Goal: Task Accomplishment & Management: Manage account settings

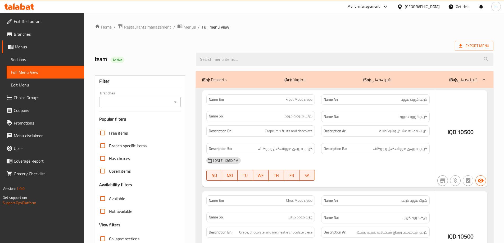
click at [175, 102] on div at bounding box center [252, 121] width 504 height 243
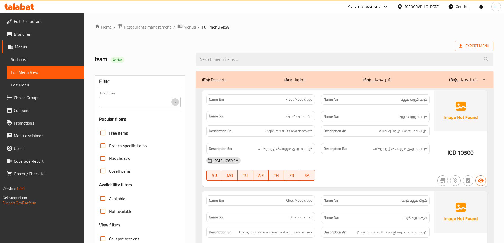
click at [174, 104] on icon "Open" at bounding box center [175, 102] width 6 height 6
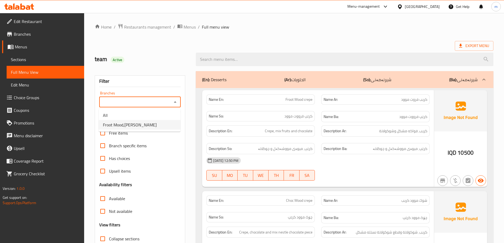
click at [148, 126] on li "Froot Mood,[PERSON_NAME]" at bounding box center [140, 125] width 82 height 10
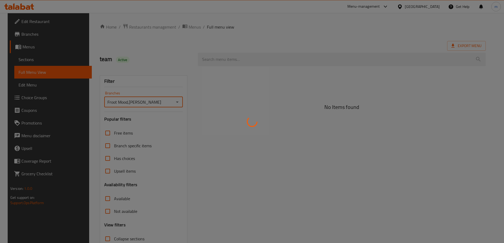
type input "Froot Mood,[PERSON_NAME]"
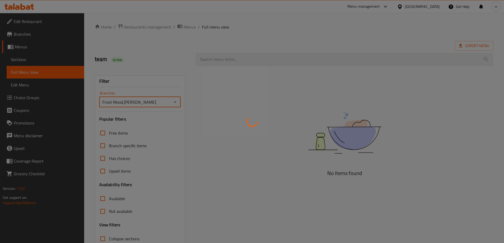
scroll to position [38, 0]
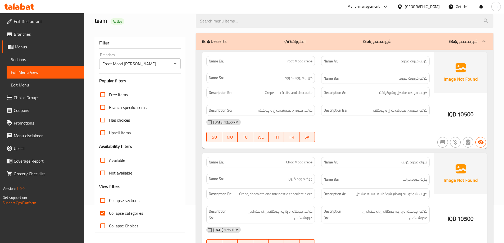
click at [124, 211] on span "Collapse categories" at bounding box center [126, 213] width 34 height 6
click at [109, 211] on input "Collapse categories" at bounding box center [102, 213] width 13 height 13
checkbox input "false"
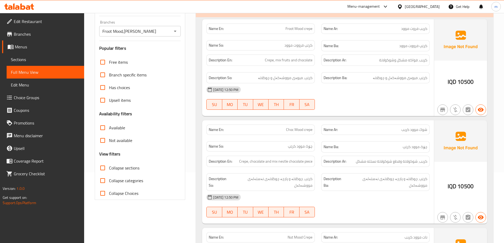
scroll to position [83, 0]
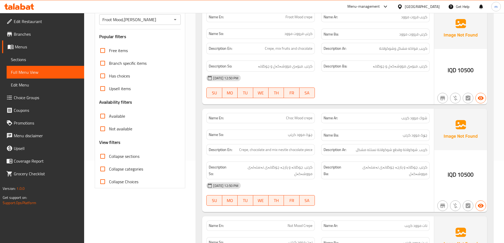
click at [110, 158] on span "Collapse sections" at bounding box center [124, 156] width 30 height 6
click at [109, 158] on input "Collapse sections" at bounding box center [102, 156] width 13 height 13
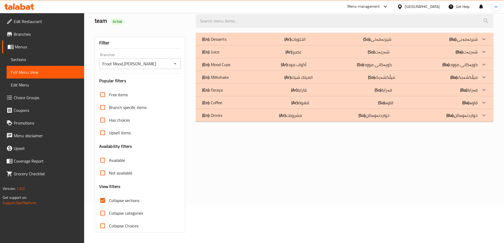
scroll to position [38, 0]
click at [227, 42] on p "(En): Mood Cups" at bounding box center [214, 39] width 24 height 6
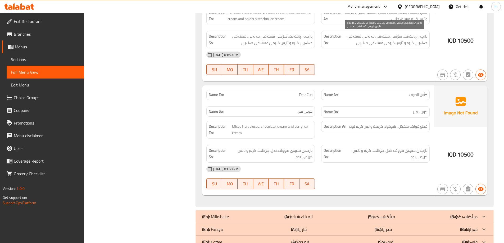
scroll to position [513, 0]
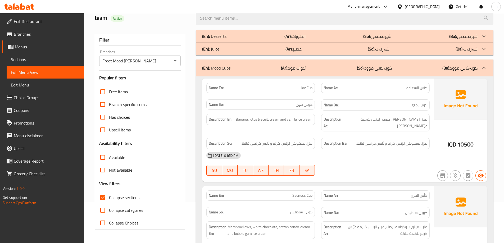
scroll to position [88, 0]
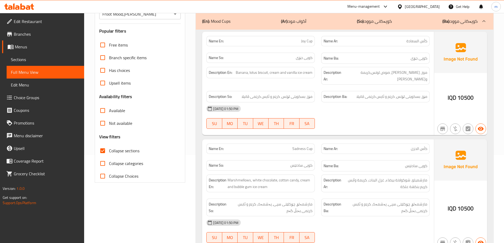
click at [133, 152] on span "Collapse sections" at bounding box center [124, 151] width 30 height 6
click at [109, 152] on input "Collapse sections" at bounding box center [102, 151] width 13 height 13
checkbox input "false"
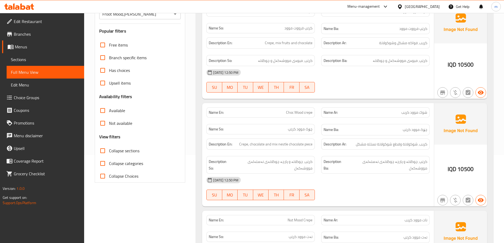
click at [38, 59] on span "Sections" at bounding box center [45, 59] width 69 height 6
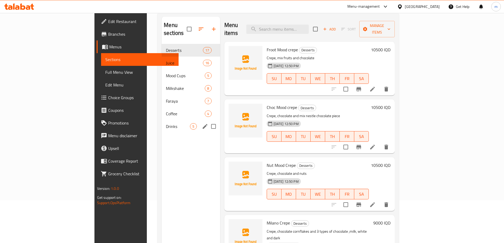
scroll to position [30, 0]
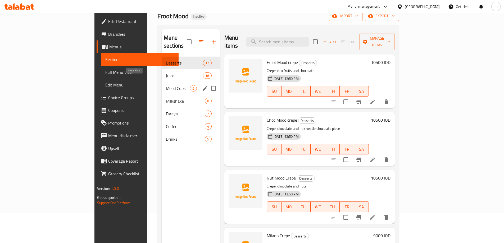
click at [166, 85] on span "Mood Cups" at bounding box center [178, 88] width 24 height 6
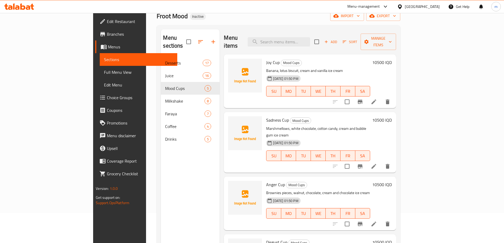
click at [381, 97] on li at bounding box center [374, 102] width 15 height 10
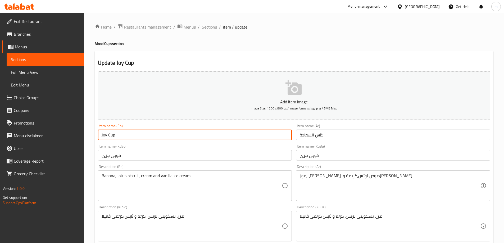
click at [178, 136] on input "Joy Cup" at bounding box center [195, 135] width 194 height 11
click at [208, 29] on span "Sections" at bounding box center [209, 27] width 15 height 6
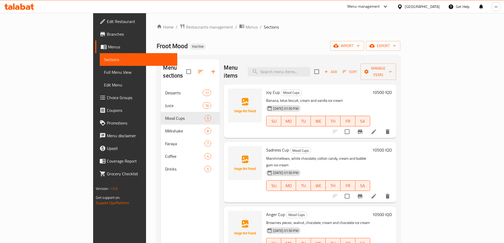
click at [381, 192] on li at bounding box center [374, 197] width 15 height 10
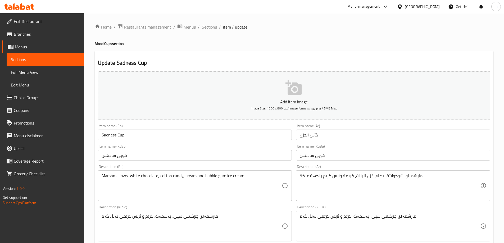
click at [232, 139] on input "Sadness Cup" at bounding box center [195, 135] width 194 height 11
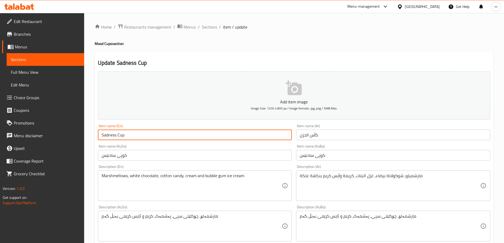
click at [232, 139] on input "Sadness Cup" at bounding box center [195, 135] width 194 height 11
click at [311, 158] on input "کوپی سادنێس" at bounding box center [393, 155] width 194 height 11
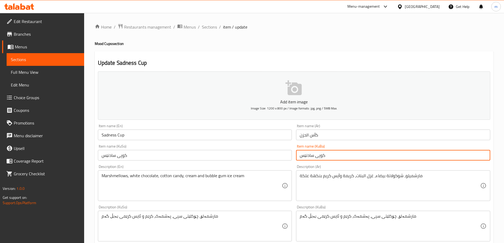
click at [311, 158] on input "کوپی سادنێس" at bounding box center [393, 155] width 194 height 11
paste input "ڵتەنگی"
click at [310, 155] on input "کوپی دڵتەنگی" at bounding box center [393, 155] width 194 height 11
drag, startPoint x: 310, startPoint y: 155, endPoint x: 273, endPoint y: 157, distance: 37.4
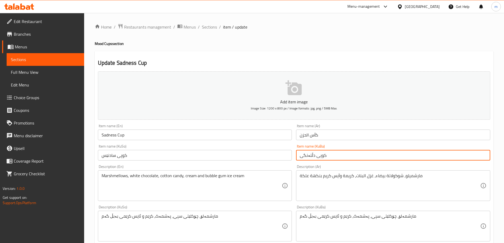
click at [310, 154] on input "کوپی دڵتەنگی" at bounding box center [393, 155] width 194 height 11
type input "کوپی دڵتەنگی"
click at [240, 157] on input "کوپی سادنێس" at bounding box center [195, 155] width 194 height 11
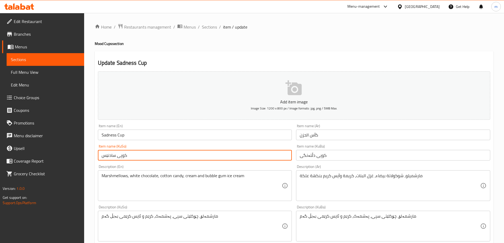
click at [240, 157] on input "کوپی سادنێس" at bounding box center [195, 155] width 194 height 11
paste input "ڵتەنگی"
type input "کوپی دڵتەنگی"
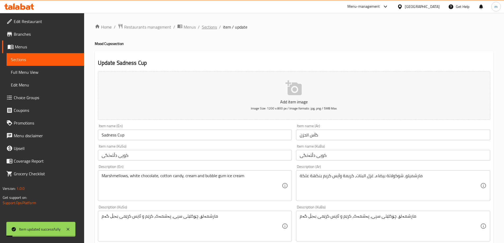
click at [213, 27] on span "Sections" at bounding box center [209, 27] width 15 height 6
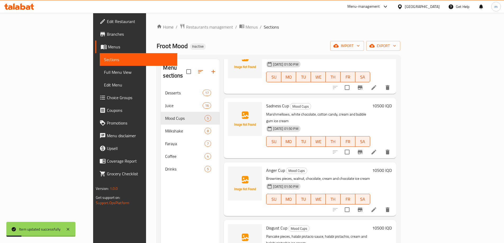
scroll to position [59, 0]
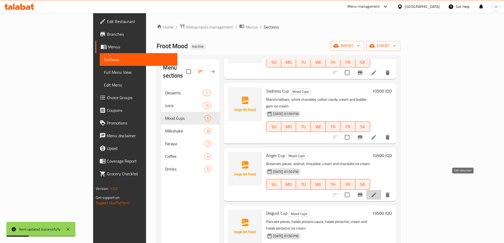
click at [377, 192] on icon at bounding box center [374, 195] width 6 height 6
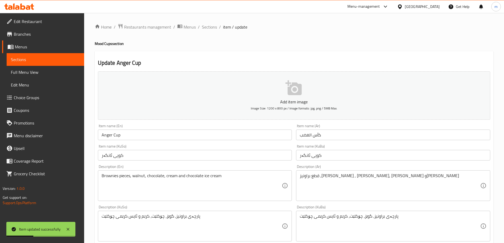
click at [115, 134] on input "Anger Cup" at bounding box center [195, 135] width 194 height 11
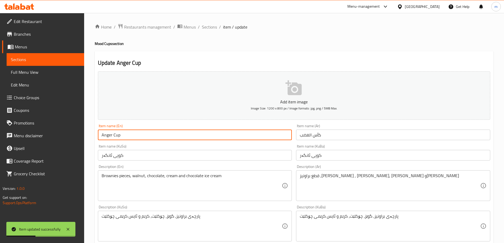
click at [115, 134] on input "Anger Cup" at bounding box center [195, 135] width 194 height 11
click at [305, 156] on input "کوپی ئانگەر" at bounding box center [393, 155] width 194 height 11
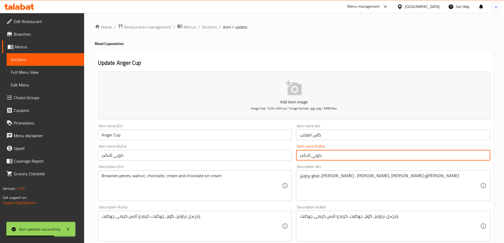
click at [305, 156] on input "کوپی ئانگەر" at bounding box center [393, 155] width 194 height 11
paste input "وڕەیی"
click at [306, 156] on input "کوپی توڕەیی" at bounding box center [393, 155] width 194 height 11
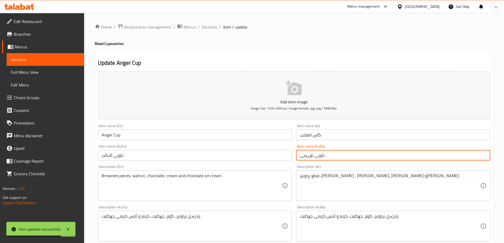
type input "کوپی توڕەیی"
click at [287, 156] on input "کوپی ئانگەر" at bounding box center [195, 155] width 194 height 11
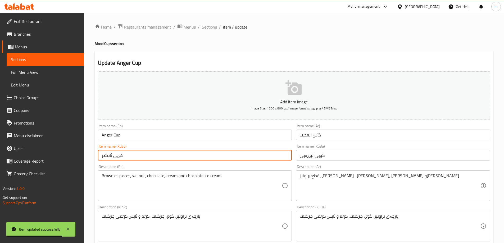
click at [287, 156] on input "کوپی ئانگەر" at bounding box center [195, 155] width 194 height 11
paste input "وڕەیی"
click at [287, 156] on input "کوپی توڕەیی" at bounding box center [195, 155] width 194 height 11
type input "کوپی توڕەیی"
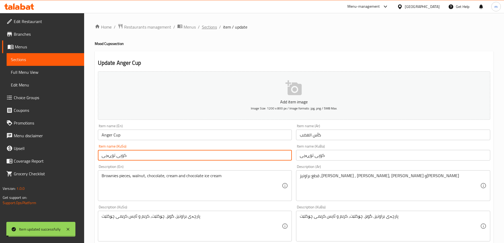
click at [213, 27] on span "Sections" at bounding box center [209, 27] width 15 height 6
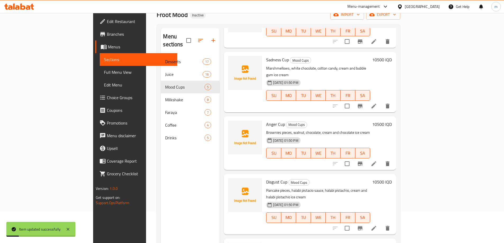
scroll to position [44, 0]
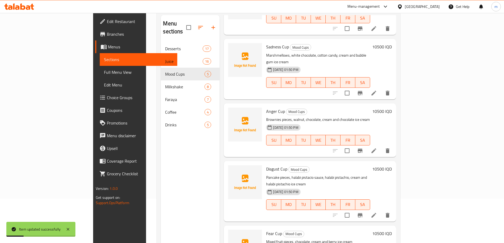
click at [377, 212] on icon at bounding box center [374, 215] width 6 height 6
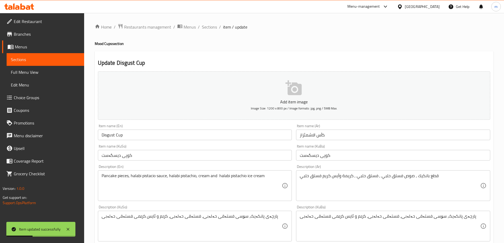
click at [184, 125] on div "Item name (En) Disgust Cup Item name (En)" at bounding box center [195, 132] width 194 height 16
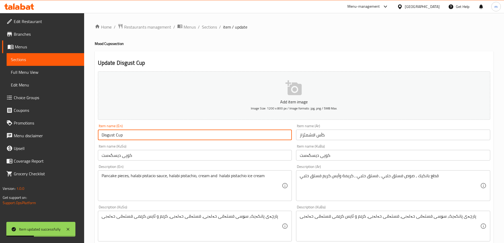
click at [182, 139] on input "Disgust Cup" at bounding box center [195, 135] width 194 height 11
click at [308, 153] on input "کوپی دیسگەست" at bounding box center [393, 155] width 194 height 11
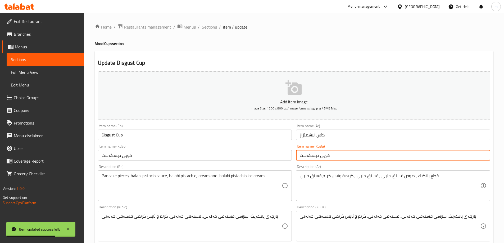
click at [308, 153] on input "کوپی دیسگەست" at bounding box center [393, 155] width 194 height 11
paste input "ێزاری"
click at [309, 154] on input "کوپی بێزاری" at bounding box center [393, 155] width 194 height 11
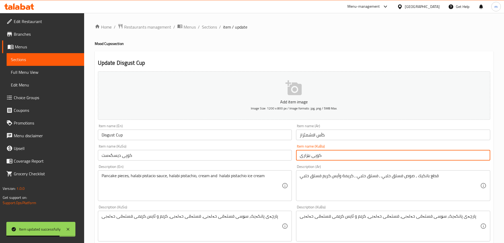
type input "کوپی بێزاری"
click at [286, 156] on input "کوپی دیسگەست" at bounding box center [195, 155] width 194 height 11
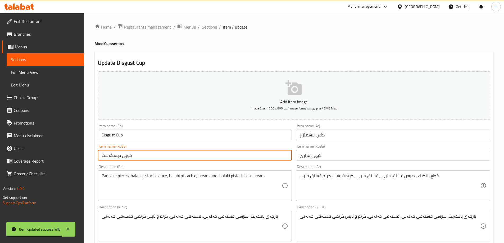
click at [286, 156] on input "کوپی دیسگەست" at bounding box center [195, 155] width 194 height 11
paste input "ێزاری"
click at [286, 156] on input "کوپی دیسگەست" at bounding box center [195, 155] width 194 height 11
type input "کوپی بێزاری"
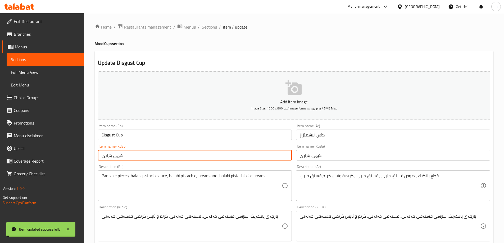
click at [211, 26] on span "Sections" at bounding box center [209, 27] width 15 height 6
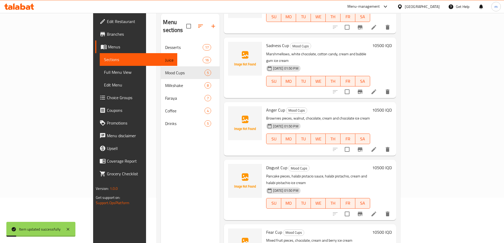
scroll to position [74, 0]
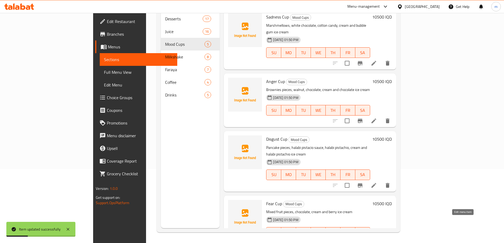
click at [377, 240] on icon at bounding box center [374, 243] width 6 height 6
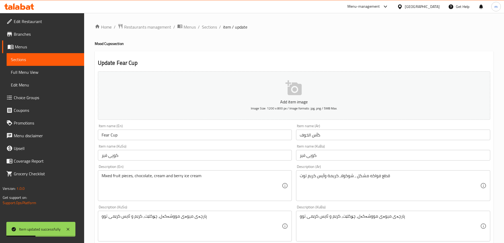
click at [167, 134] on input "Fear Cup" at bounding box center [195, 135] width 194 height 11
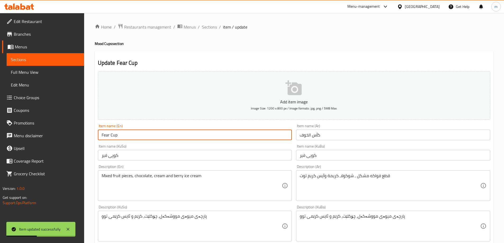
click at [167, 134] on input "Fear Cup" at bounding box center [195, 135] width 194 height 11
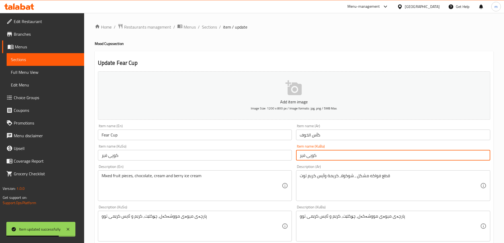
click at [300, 155] on input "کوپی فیر" at bounding box center [393, 155] width 194 height 11
click at [304, 157] on input "کوپی فیر" at bounding box center [393, 155] width 194 height 11
paste input "ترس"
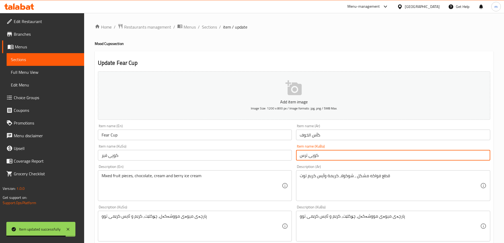
click at [305, 157] on input "کوپی ترس" at bounding box center [393, 155] width 194 height 11
drag, startPoint x: 305, startPoint y: 157, endPoint x: 274, endPoint y: 157, distance: 30.4
click at [304, 157] on input "کوپی ترس" at bounding box center [393, 155] width 194 height 11
type input "کوپی ترس"
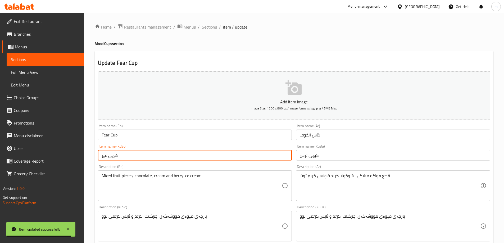
click at [274, 157] on input "کوپی فیر" at bounding box center [195, 155] width 194 height 11
paste input "کوپی ترس"
click at [274, 157] on input "کوپی فیرکوپی ترس" at bounding box center [195, 155] width 194 height 11
paste input "text"
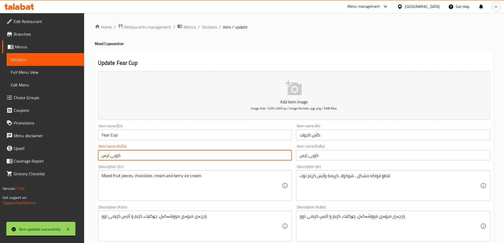
type input "کوپی ترس"
click at [34, 74] on span "Full Menu View" at bounding box center [45, 72] width 69 height 6
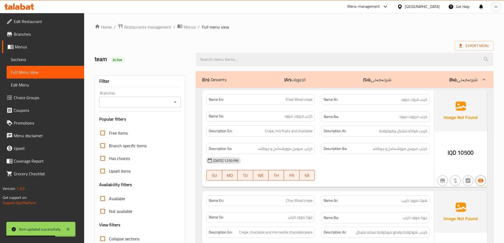
click at [176, 103] on icon "Open" at bounding box center [175, 102] width 6 height 6
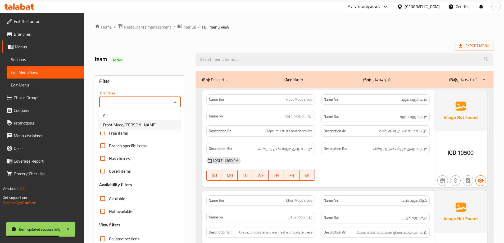
click at [156, 124] on li "Froot Mood,[PERSON_NAME]" at bounding box center [140, 125] width 82 height 10
type input "Froot Mood,[PERSON_NAME]"
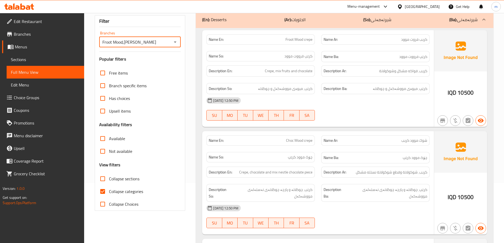
scroll to position [132, 0]
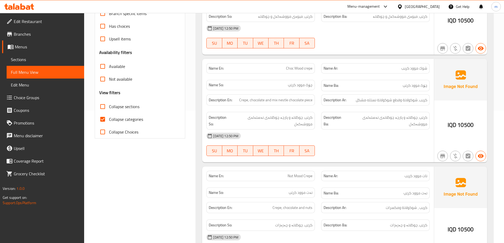
click at [405, 88] on span "چۆک موود کرێپ" at bounding box center [415, 85] width 25 height 7
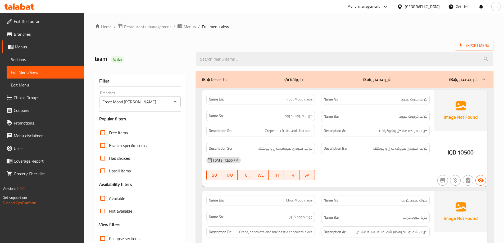
scroll to position [0, 0]
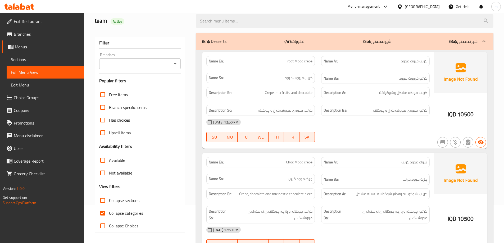
click at [108, 213] on input "Collapse categories" at bounding box center [102, 213] width 13 height 13
checkbox input "false"
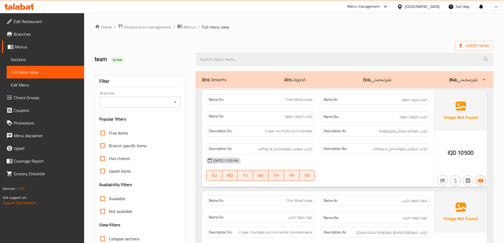
click at [175, 102] on icon "Open" at bounding box center [175, 102] width 3 height 1
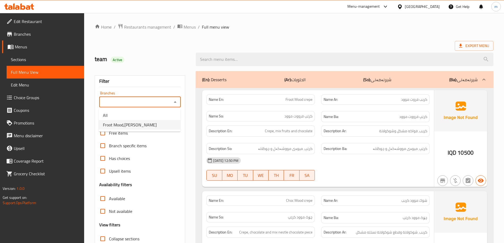
click at [155, 123] on li "Froot Mood,[PERSON_NAME]" at bounding box center [140, 125] width 82 height 10
type input "Froot Mood,[PERSON_NAME]"
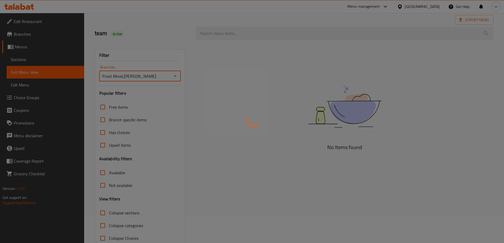
scroll to position [38, 0]
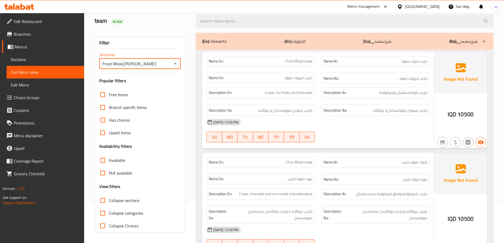
click at [131, 201] on span "Collapse sections" at bounding box center [124, 200] width 30 height 6
click at [109, 201] on input "Collapse sections" at bounding box center [102, 200] width 13 height 13
checkbox input "true"
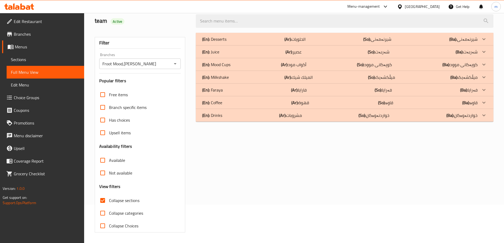
click at [226, 42] on p "(En): Mood Cups" at bounding box center [214, 39] width 24 height 6
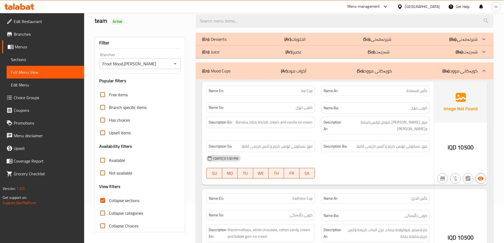
click at [224, 42] on div "(En): Juice (Ar): عصير (So): شەربەت (Ba): شەربەت" at bounding box center [340, 39] width 276 height 6
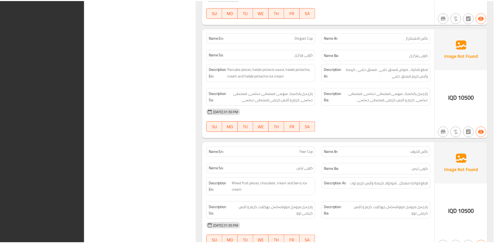
scroll to position [2176, 0]
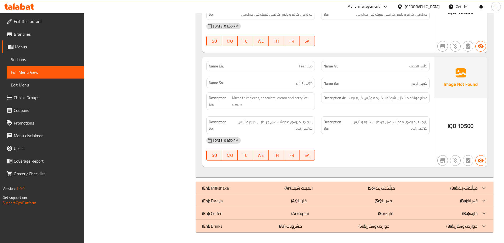
click at [42, 24] on span "Edit Restaurant" at bounding box center [47, 21] width 66 height 6
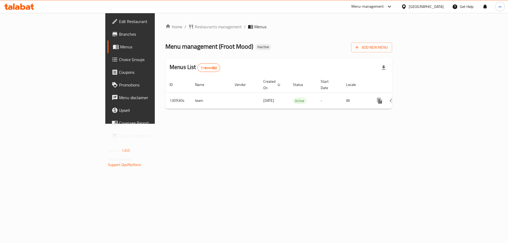
drag, startPoint x: 393, startPoint y: 121, endPoint x: 407, endPoint y: 116, distance: 14.7
click at [394, 121] on div "Home / Restaurants management / Menus Menu management ( Froot Mood ) Inactive A…" at bounding box center [279, 68] width 248 height 111
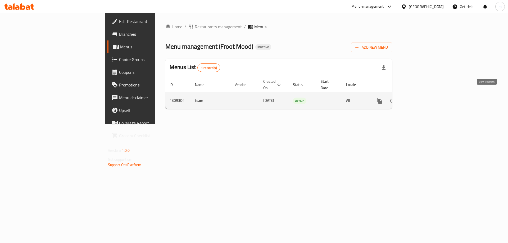
click at [421, 98] on icon "enhanced table" at bounding box center [418, 101] width 6 height 6
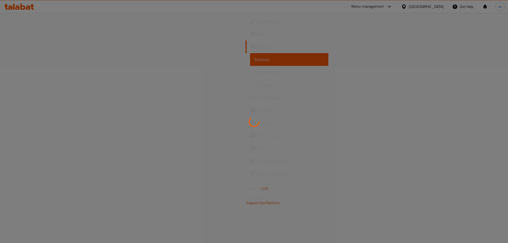
click at [21, 76] on div at bounding box center [254, 121] width 508 height 243
click at [254, 75] on span "Full Menu View" at bounding box center [289, 72] width 70 height 6
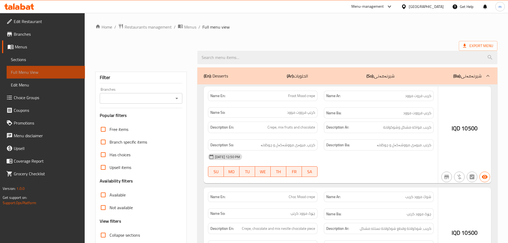
click at [22, 75] on span "Full Menu View" at bounding box center [46, 72] width 70 height 6
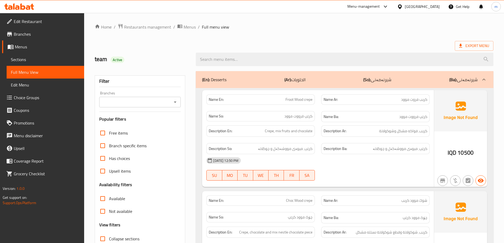
click at [175, 102] on icon "Open" at bounding box center [175, 102] width 6 height 6
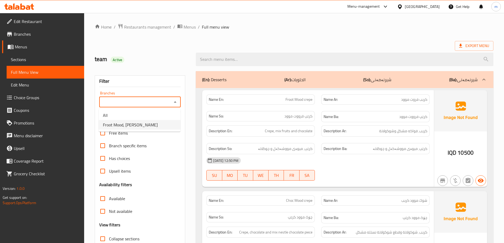
drag, startPoint x: 156, startPoint y: 124, endPoint x: 156, endPoint y: 128, distance: 4.8
click at [156, 124] on li "Froot Mood, Ankawa" at bounding box center [140, 125] width 82 height 10
type input "Froot Mood, Ankawa"
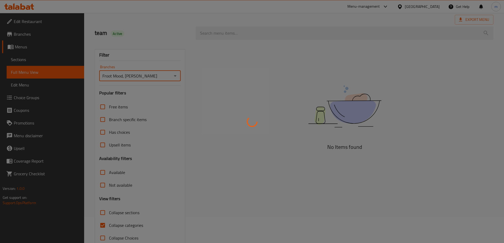
scroll to position [38, 0]
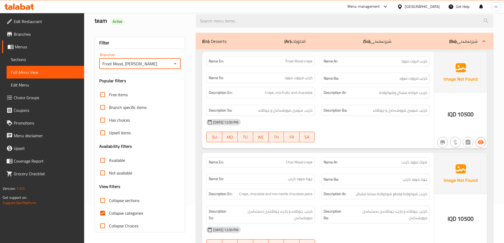
click at [105, 212] on input "Collapse categories" at bounding box center [102, 213] width 13 height 13
checkbox input "false"
click at [105, 202] on input "Collapse sections" at bounding box center [102, 200] width 13 height 13
checkbox input "true"
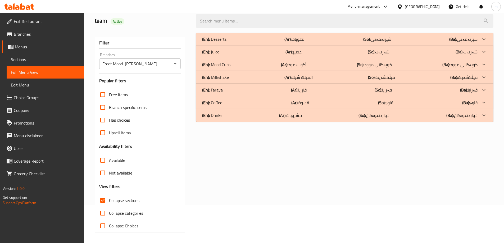
click at [227, 42] on p "(En): Mood Cups" at bounding box center [214, 39] width 24 height 6
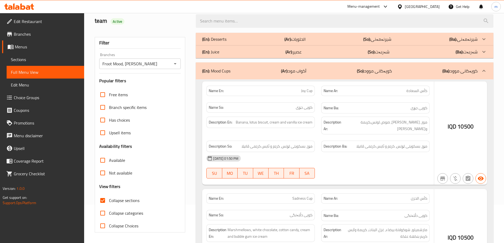
click at [232, 42] on div "(En): Juice (Ar): عصير (So): شەربەت (Ba): شەربەت" at bounding box center [340, 39] width 276 height 6
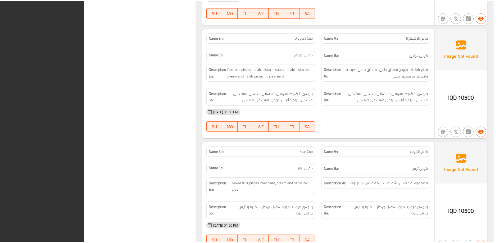
scroll to position [2176, 0]
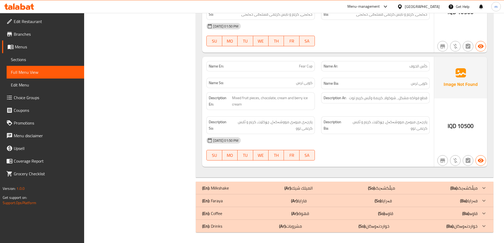
click at [46, 64] on link "Sections" at bounding box center [46, 59] width 78 height 13
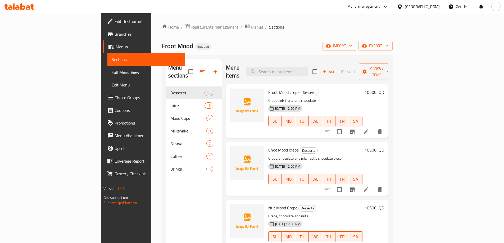
click at [268, 146] on span "Choc Mood crepe" at bounding box center [283, 150] width 30 height 8
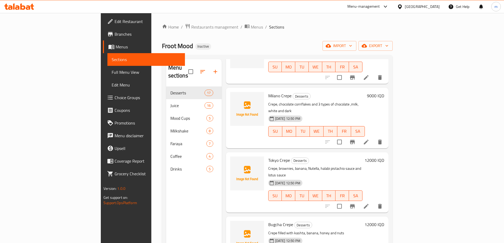
scroll to position [177, 0]
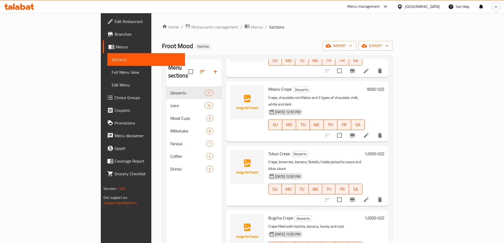
click at [268, 150] on span "Tokyo Crepe" at bounding box center [279, 154] width 22 height 8
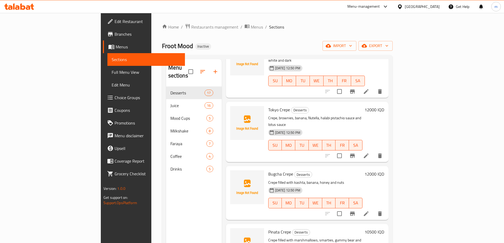
click at [268, 170] on span "Bugcha Crepe" at bounding box center [280, 174] width 25 height 8
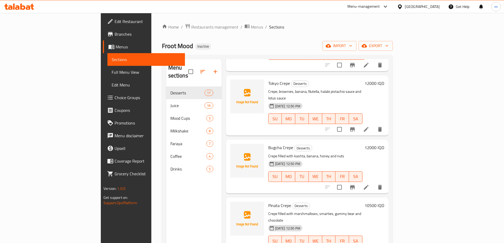
scroll to position [265, 0]
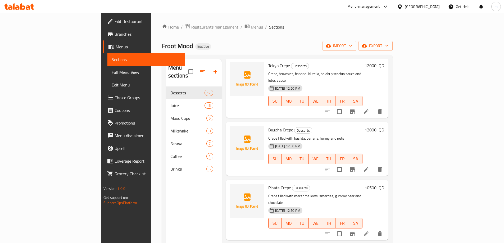
click at [268, 126] on span "Bugcha Crepe" at bounding box center [280, 130] width 25 height 8
click at [268, 184] on span "Pinata Crepe" at bounding box center [279, 188] width 23 height 8
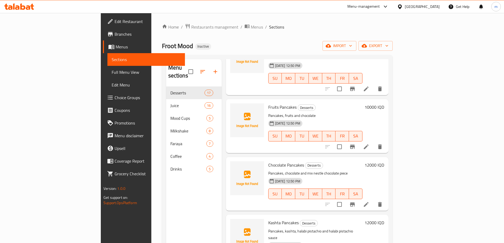
scroll to position [397, 0]
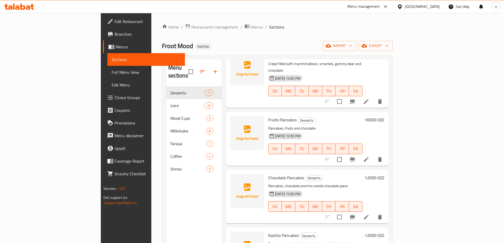
click at [268, 232] on span "Kashta Pancakes" at bounding box center [283, 236] width 30 height 8
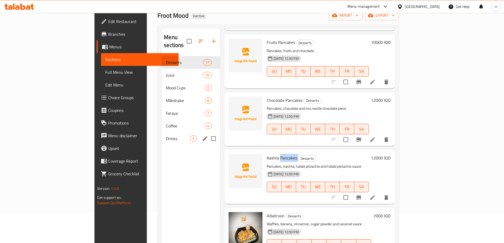
scroll to position [0, 0]
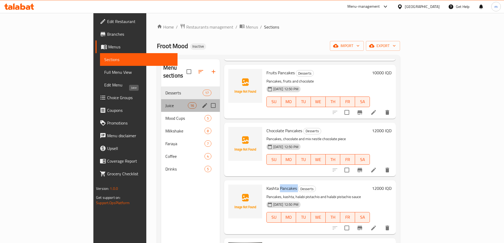
click at [165, 102] on span "Juice" at bounding box center [176, 105] width 22 height 6
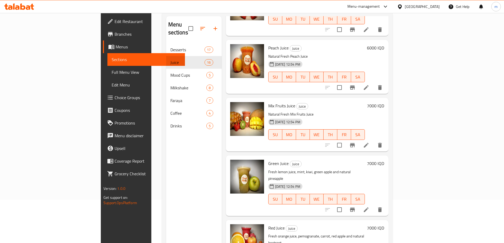
scroll to position [74, 0]
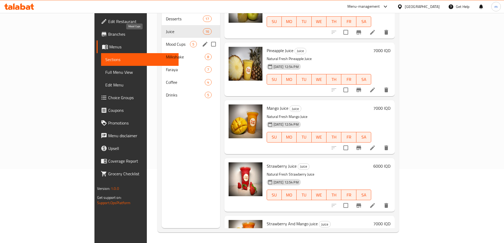
click at [166, 41] on span "Mood Cups" at bounding box center [178, 44] width 24 height 6
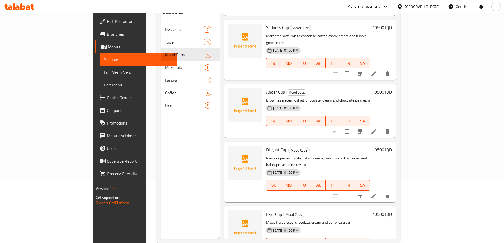
scroll to position [74, 0]
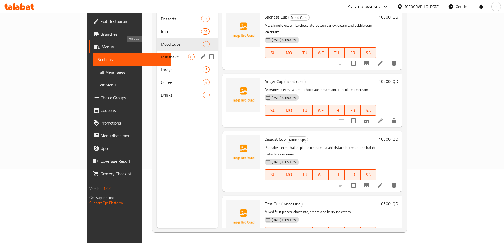
click at [161, 54] on span "Milkshake" at bounding box center [174, 57] width 27 height 6
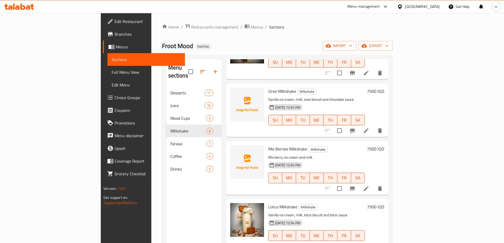
scroll to position [233, 0]
click at [268, 145] on span "Mix Berries Milkshake" at bounding box center [287, 149] width 39 height 8
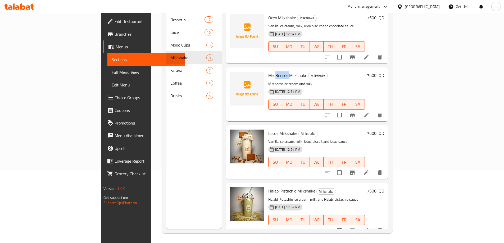
scroll to position [74, 0]
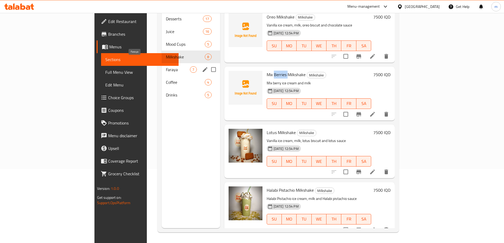
click at [166, 66] on span "Faraya" at bounding box center [178, 69] width 24 height 6
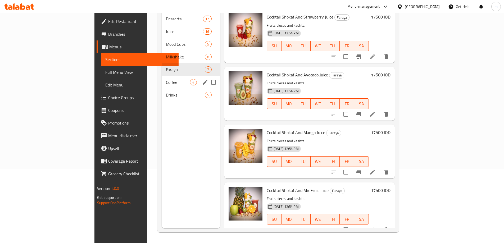
click at [162, 78] on div "Coffee 4" at bounding box center [191, 82] width 58 height 13
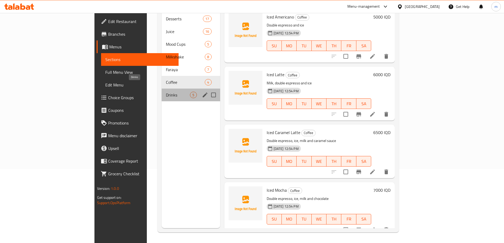
click at [166, 92] on span "Drinks" at bounding box center [178, 95] width 24 height 6
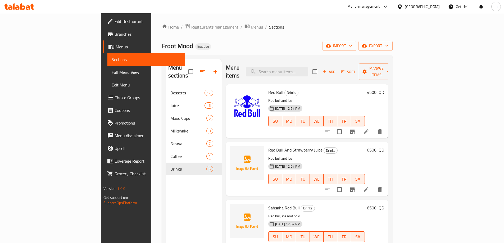
click at [115, 22] on span "Edit Restaurant" at bounding box center [148, 21] width 66 height 6
